Goal: Information Seeking & Learning: Learn about a topic

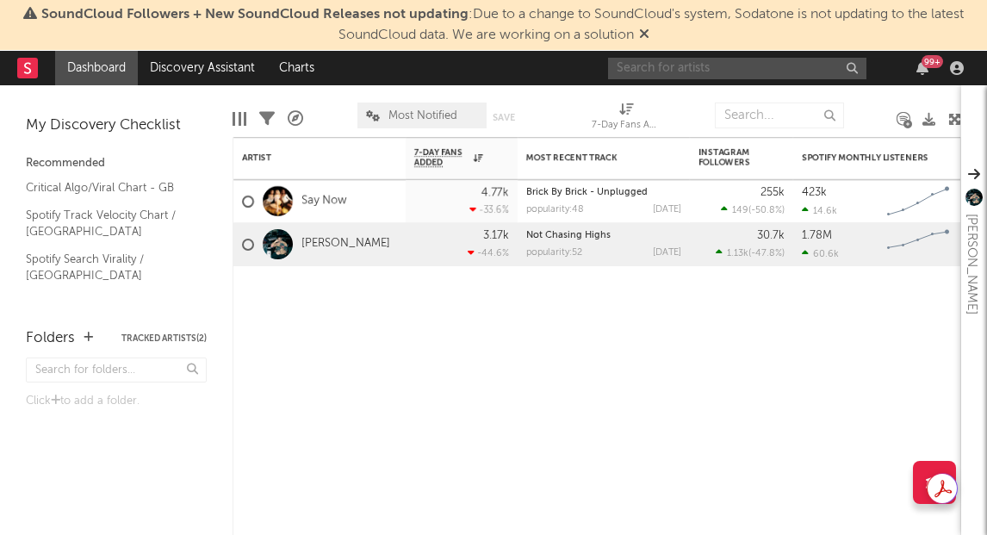
click at [719, 71] on input "text" at bounding box center [737, 69] width 258 height 22
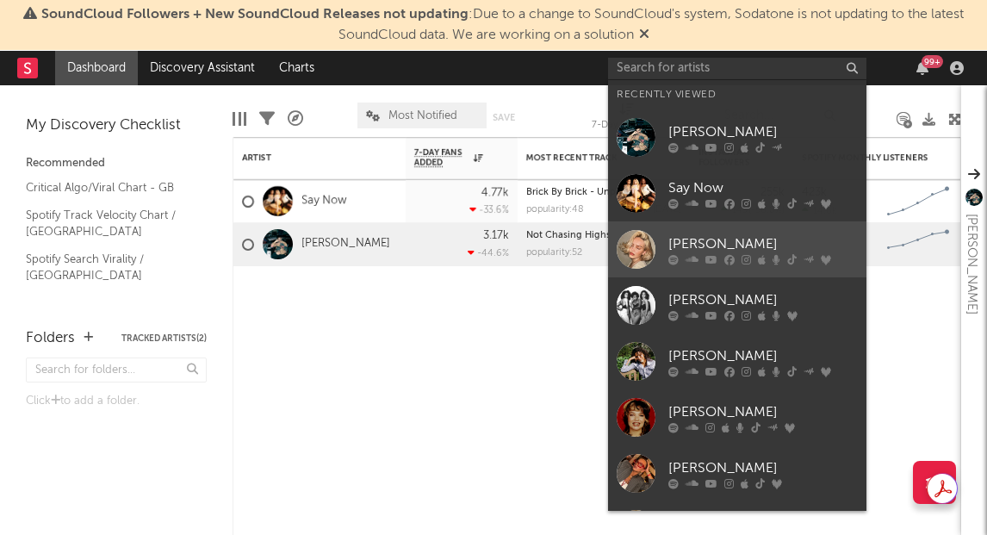
click at [732, 254] on icon at bounding box center [729, 259] width 10 height 10
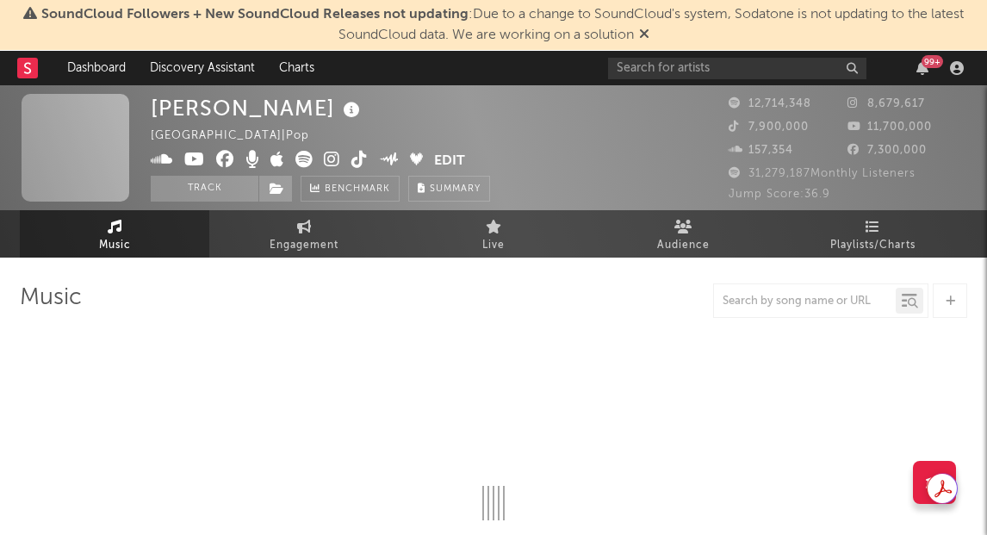
select select "6m"
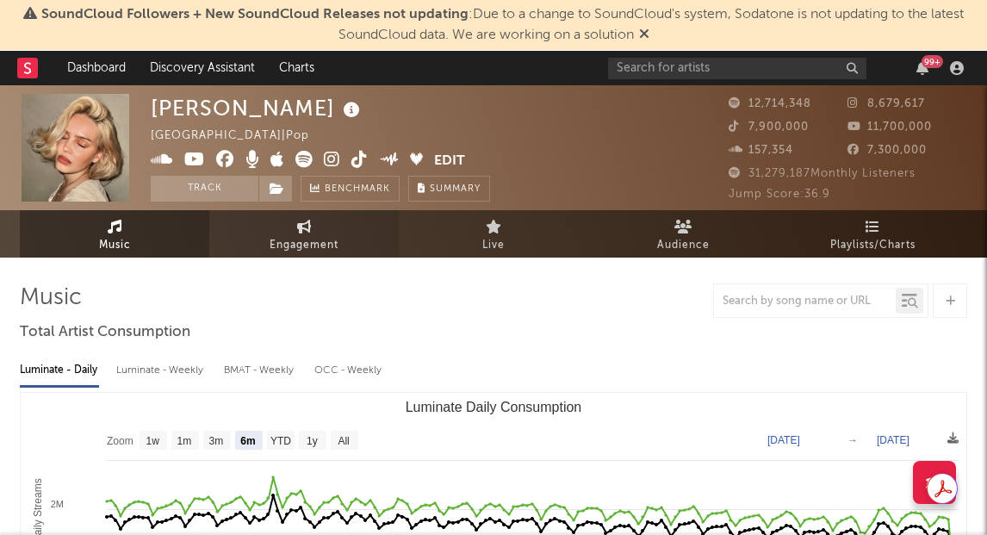
click at [307, 231] on icon at bounding box center [304, 227] width 15 height 14
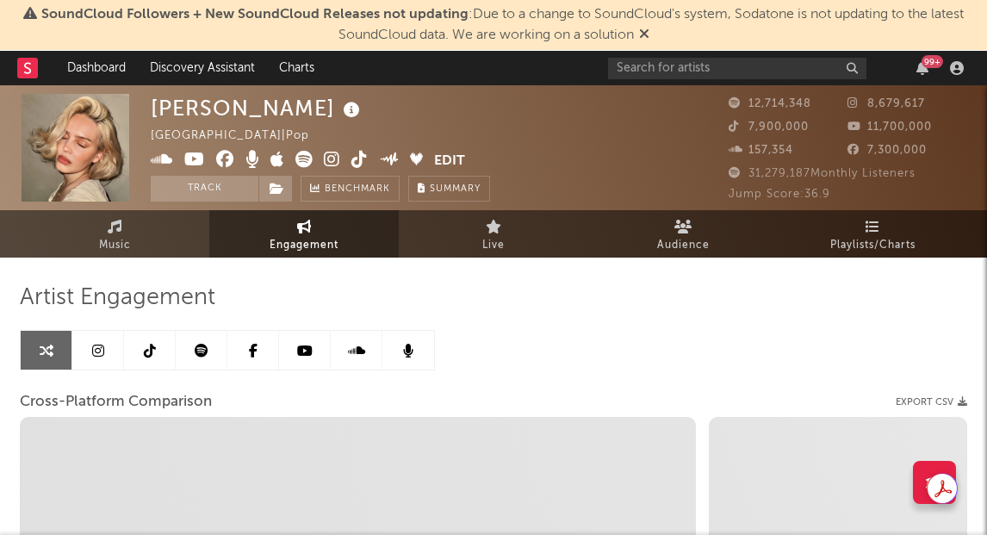
select select "1w"
click at [95, 344] on icon at bounding box center [98, 351] width 12 height 14
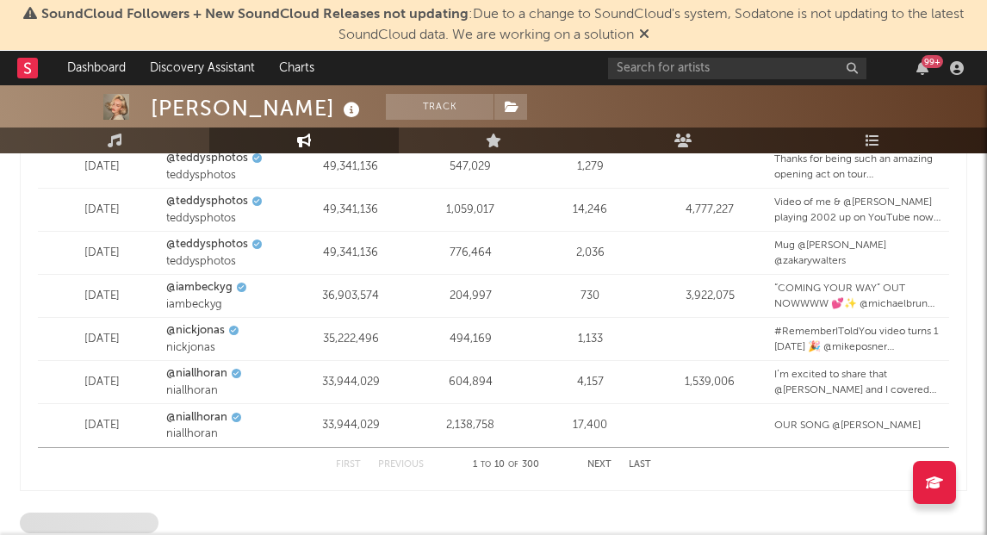
select select "6m"
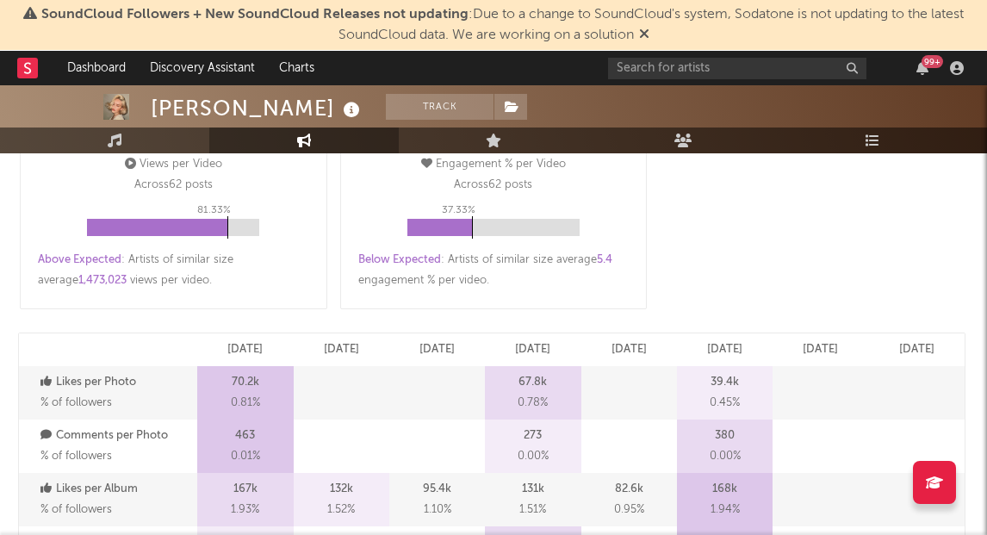
scroll to position [273, 0]
